Goal: Task Accomplishment & Management: Manage account settings

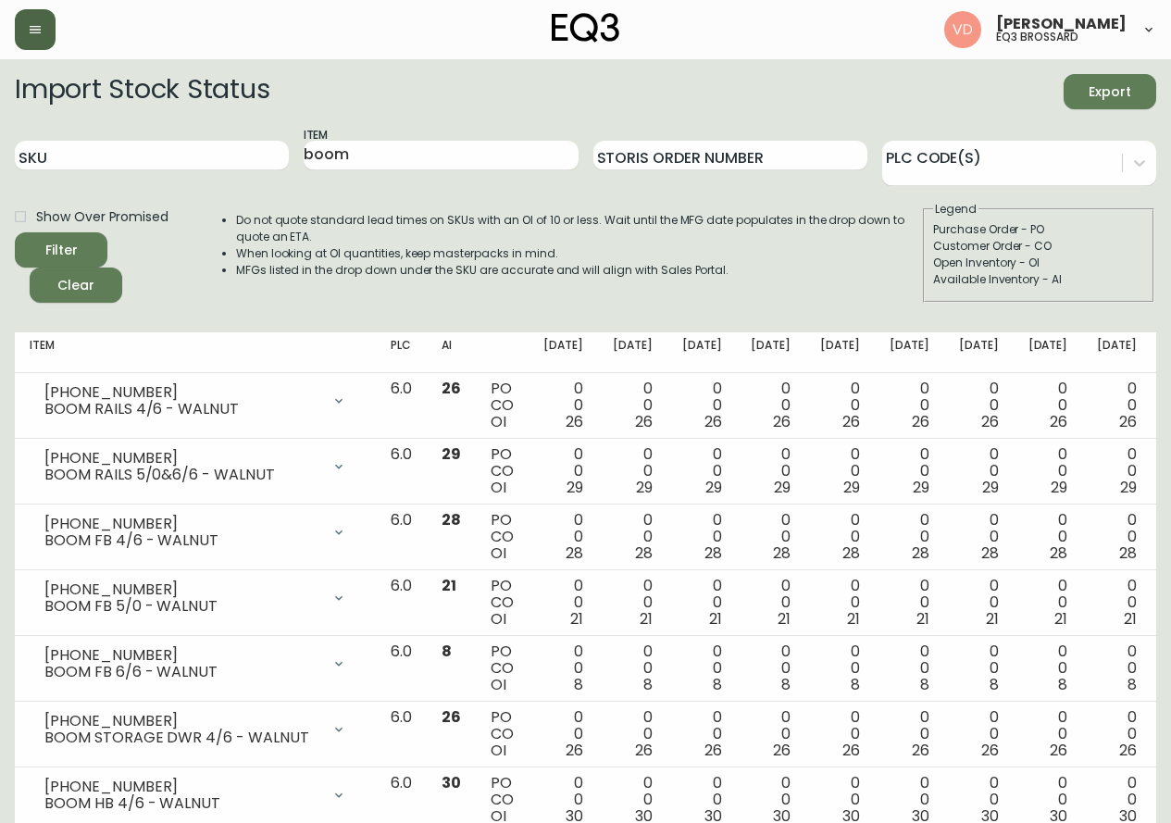
click at [43, 34] on button "button" at bounding box center [35, 29] width 41 height 41
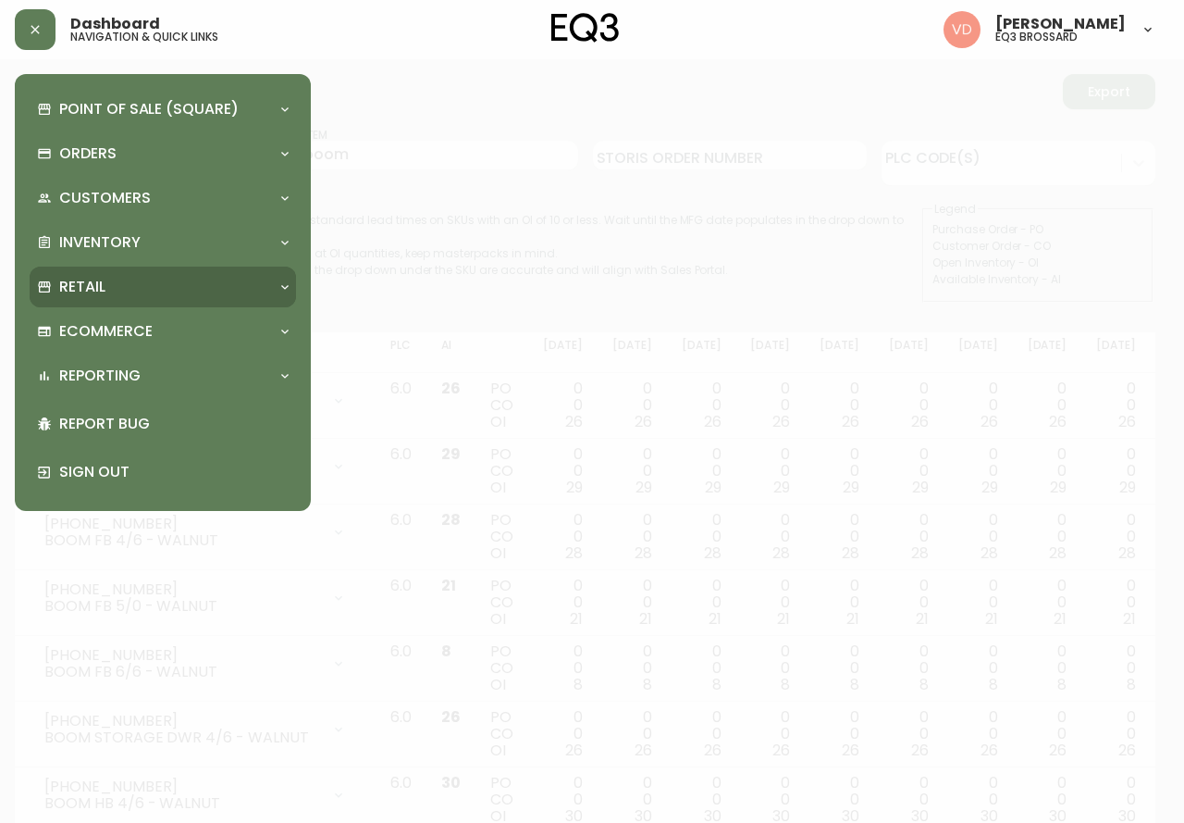
click at [149, 281] on div "Retail" at bounding box center [153, 287] width 233 height 20
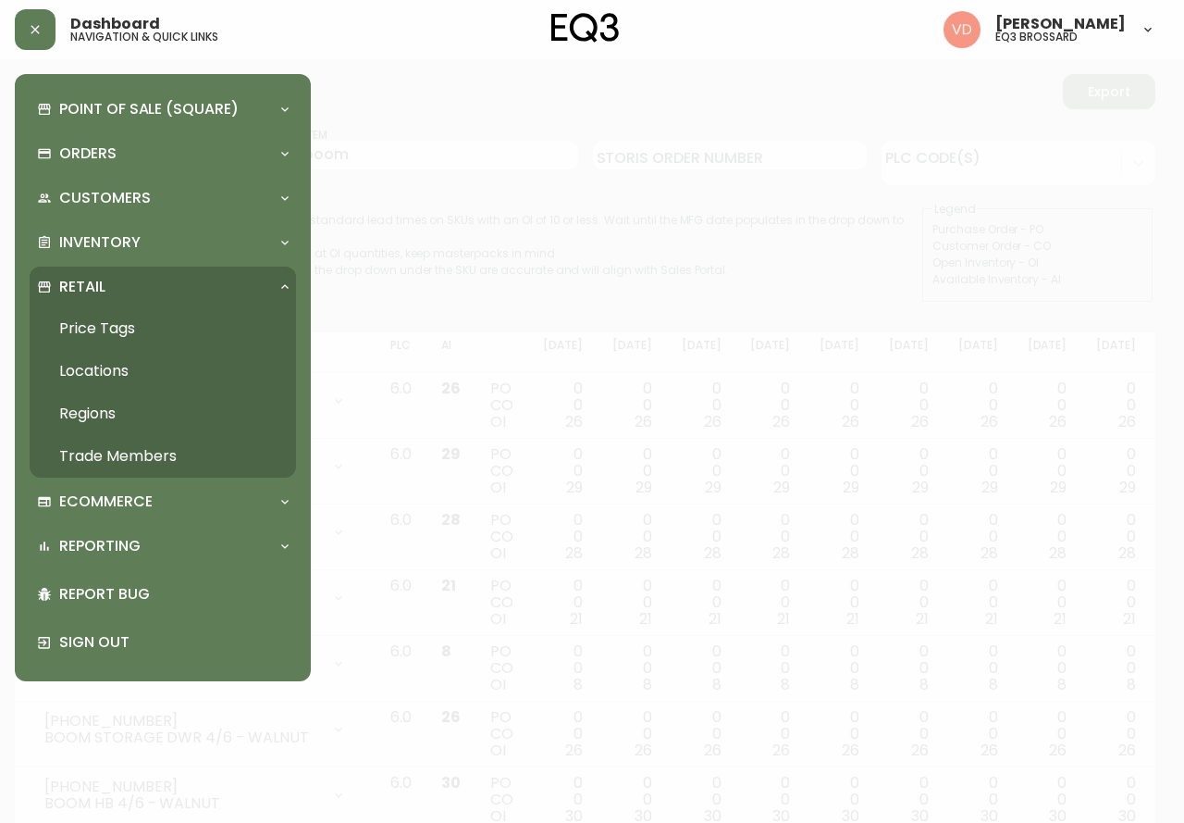
click at [147, 454] on link "Trade Members" at bounding box center [163, 456] width 267 height 43
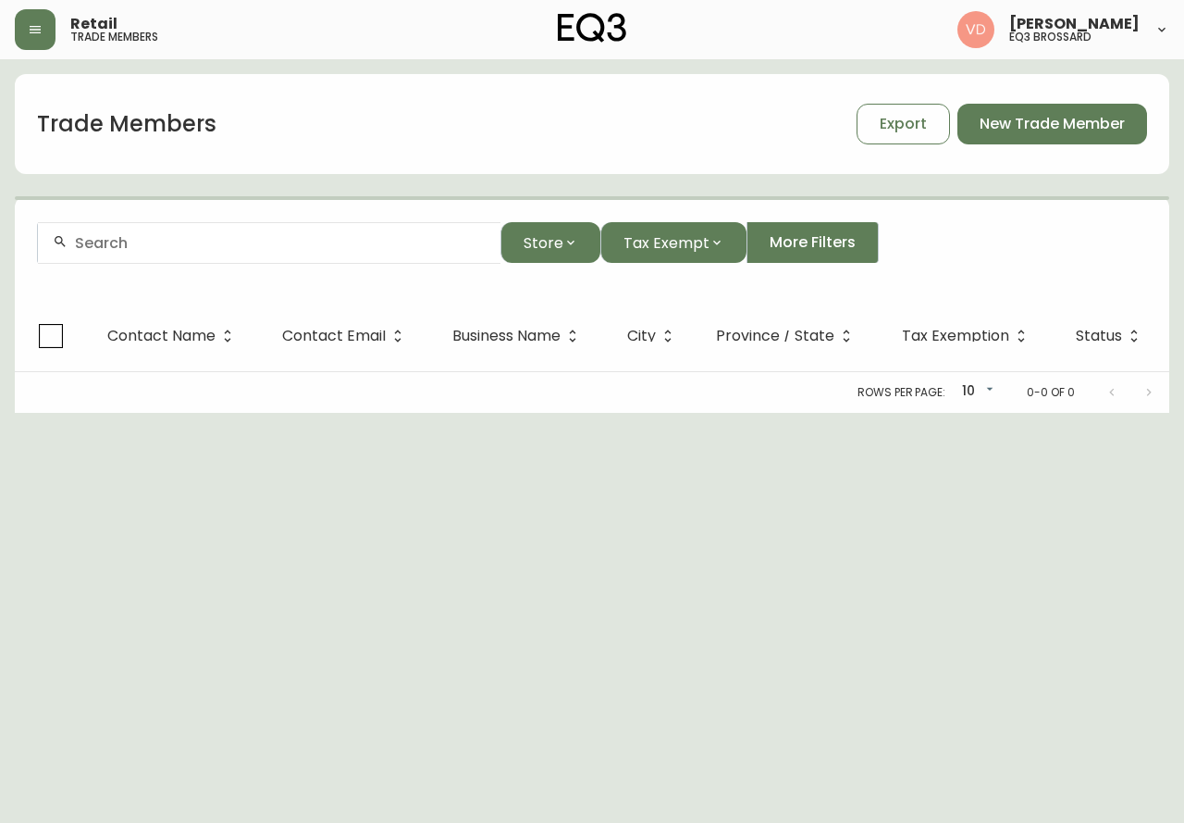
click at [304, 225] on div at bounding box center [269, 243] width 463 height 42
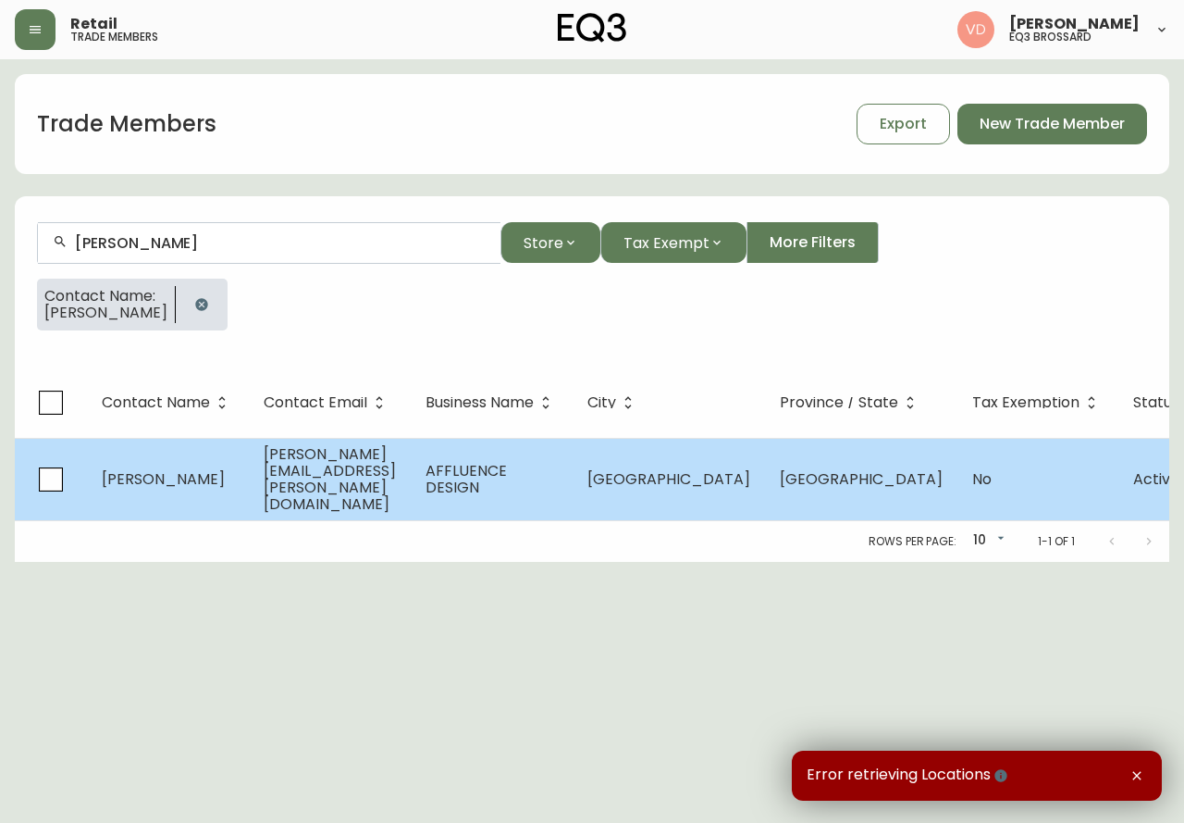
type input "[PERSON_NAME]"
click at [249, 490] on td "[PERSON_NAME]" at bounding box center [168, 479] width 162 height 82
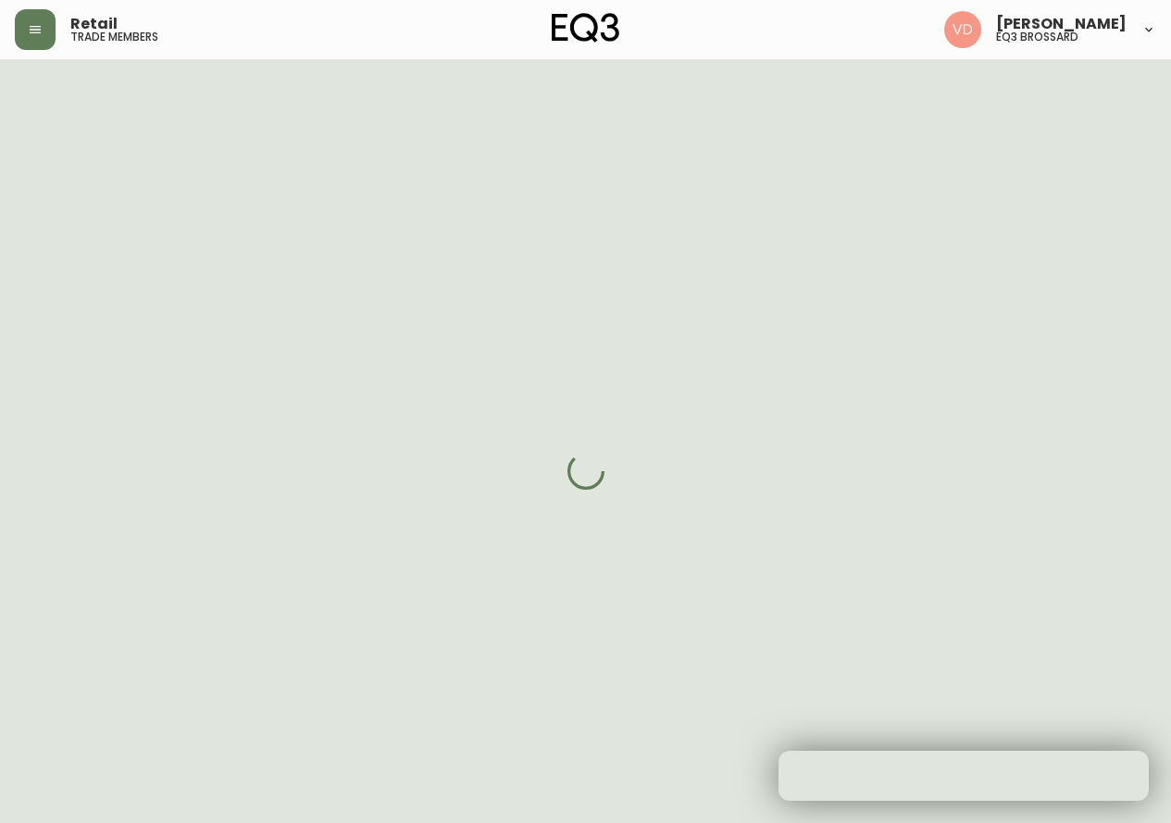
select select "QC"
select select "CA"
select select "CA_FR"
select select "Social Media"
select select "Interior Designer"
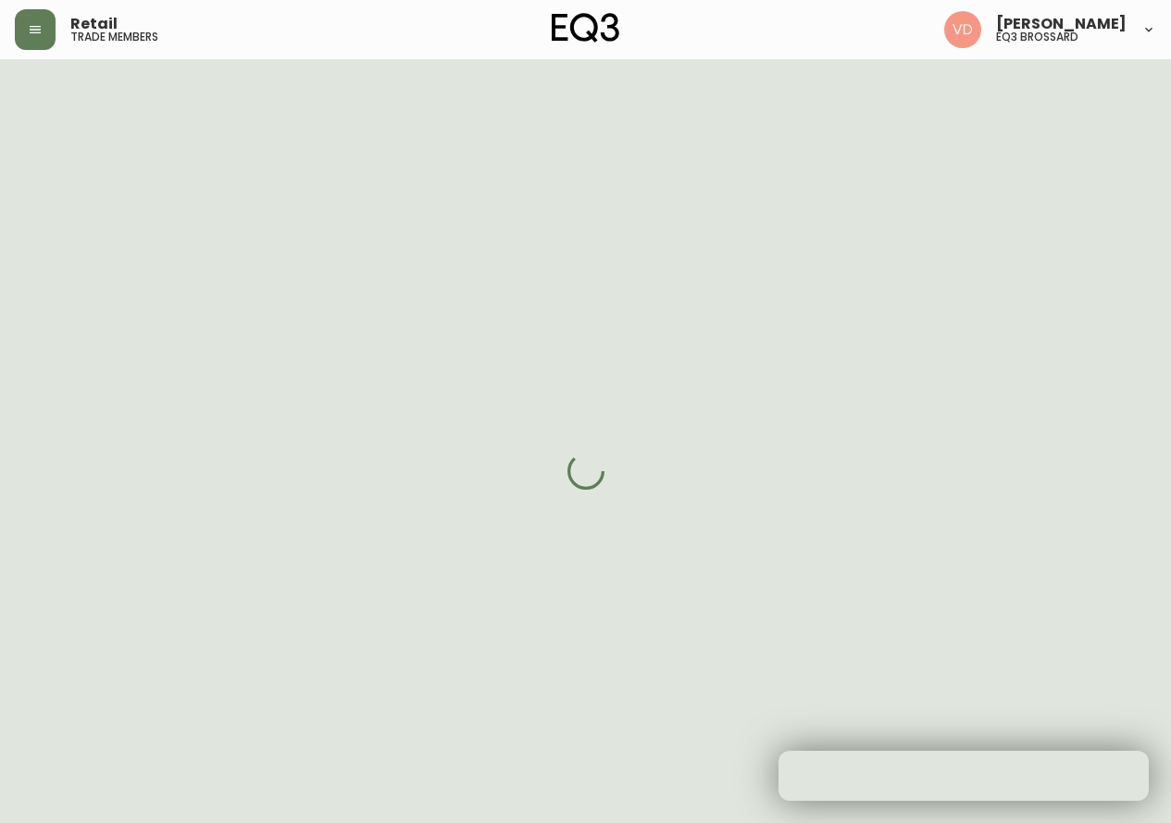
select select "cjw10z96t00cw6gs04aeyfqxf"
select select "false"
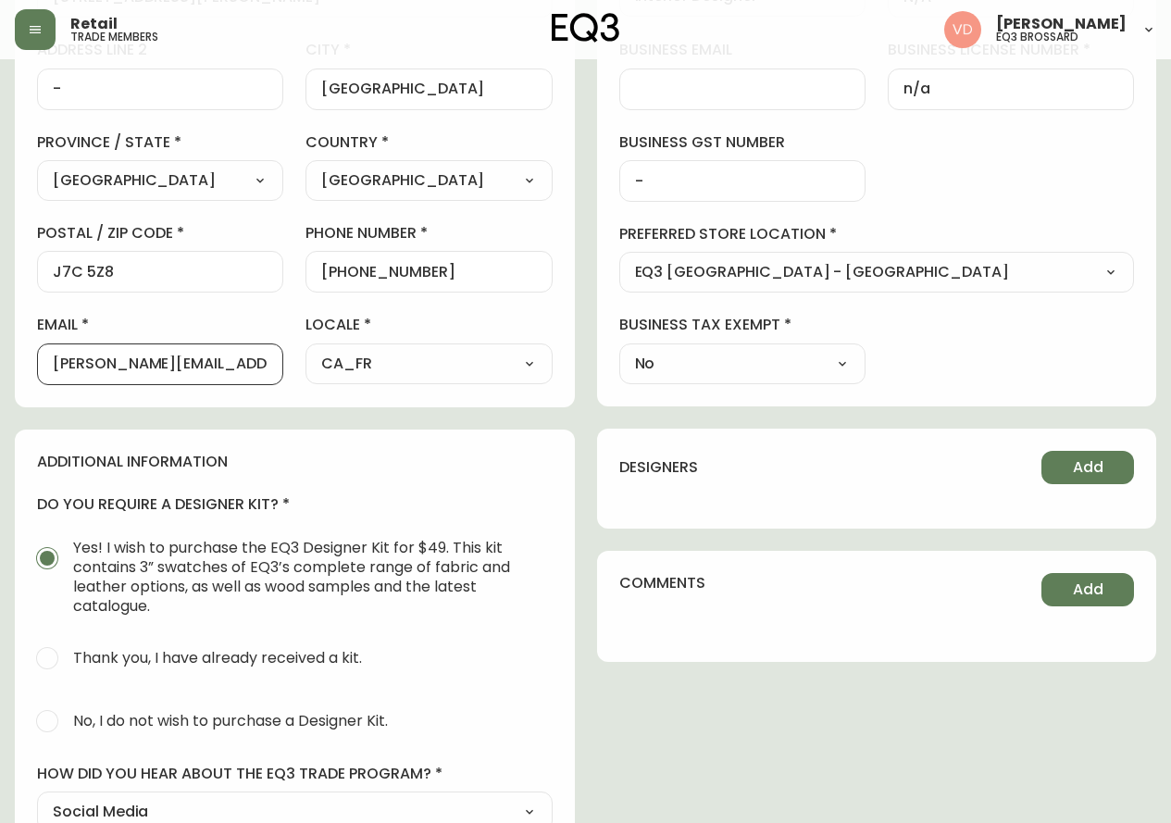
scroll to position [1, 0]
drag, startPoint x: 265, startPoint y: 365, endPoint x: 4, endPoint y: 380, distance: 261.4
click at [4, 380] on main "[PERSON_NAME] Delete Save active contact information first name [PERSON_NAME] l…" at bounding box center [585, 309] width 1171 height 1424
